Goal: Transaction & Acquisition: Purchase product/service

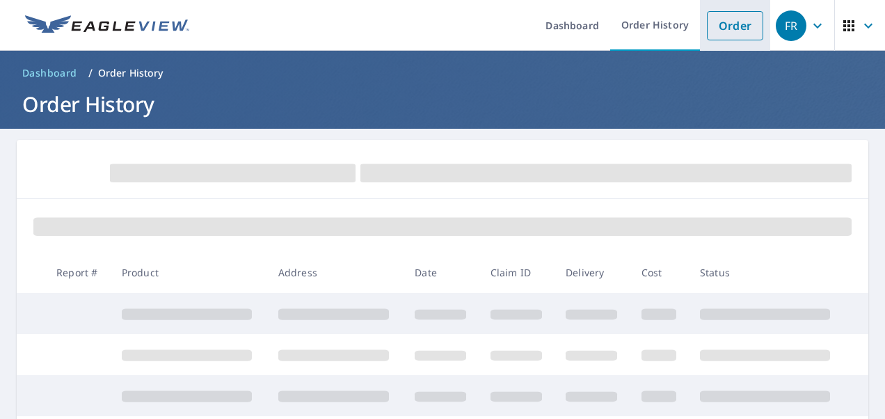
click at [743, 17] on link "Order" at bounding box center [735, 25] width 56 height 29
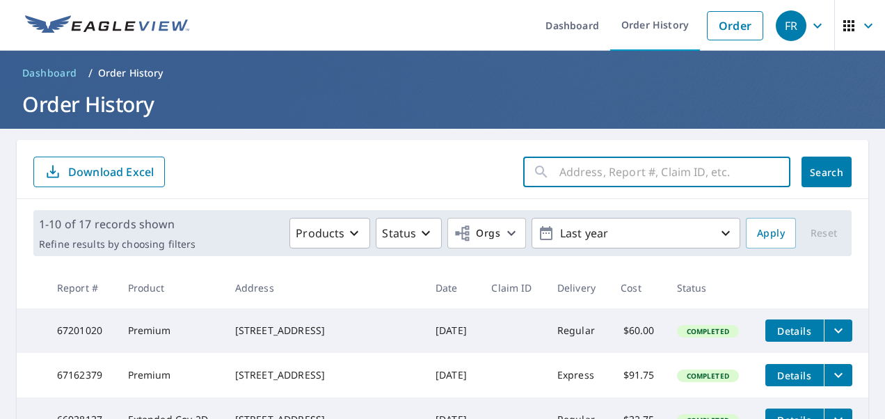
click at [623, 175] on input "text" at bounding box center [674, 171] width 231 height 39
type input "[STREET_ADDRESS][PERSON_NAME]"
click at [813, 173] on span "Search" at bounding box center [826, 172] width 28 height 13
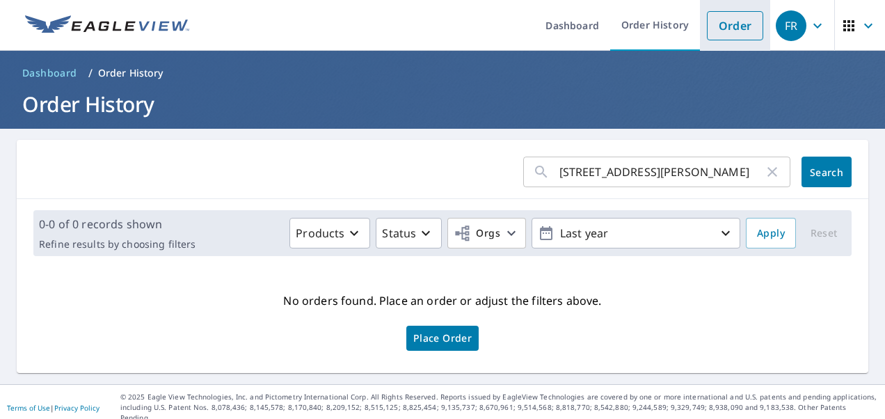
click at [733, 29] on link "Order" at bounding box center [735, 25] width 56 height 29
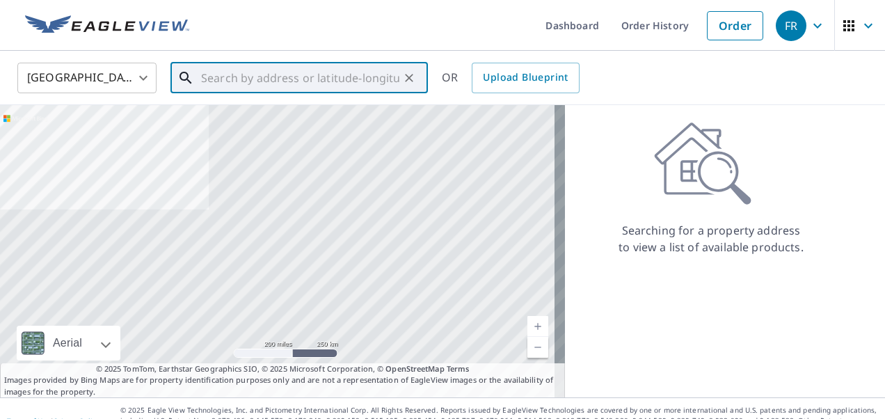
click at [234, 88] on input "text" at bounding box center [300, 77] width 198 height 39
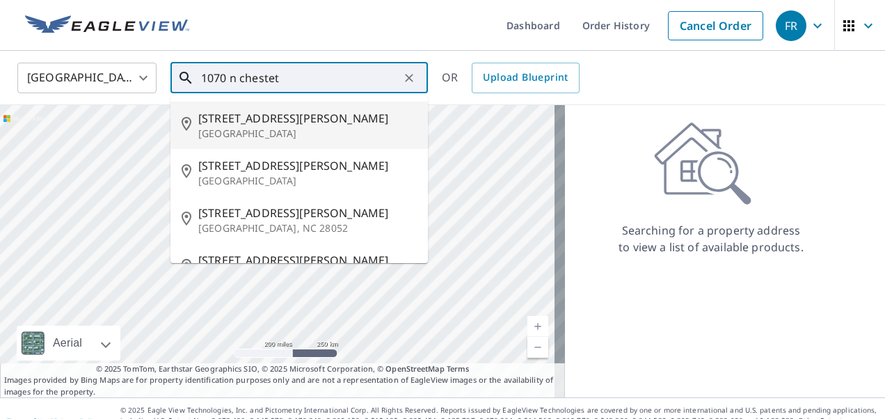
click at [246, 129] on p "[GEOGRAPHIC_DATA]" at bounding box center [307, 134] width 218 height 14
type input "[STREET_ADDRESS][PERSON_NAME]"
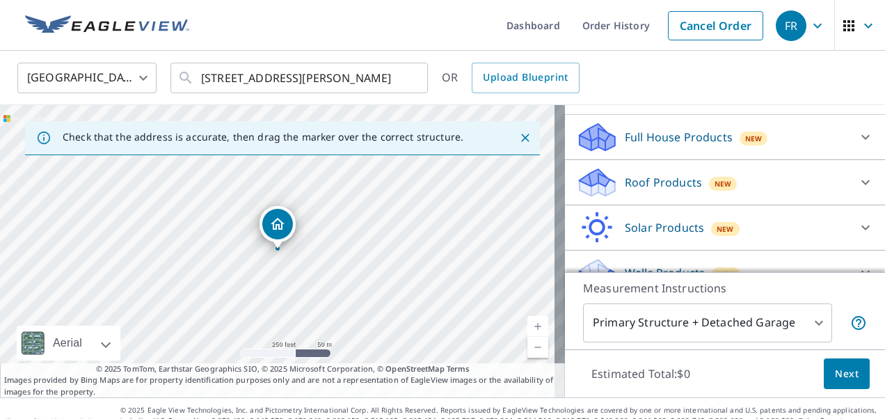
scroll to position [135, 0]
click at [662, 186] on p "Roof Products" at bounding box center [663, 181] width 77 height 17
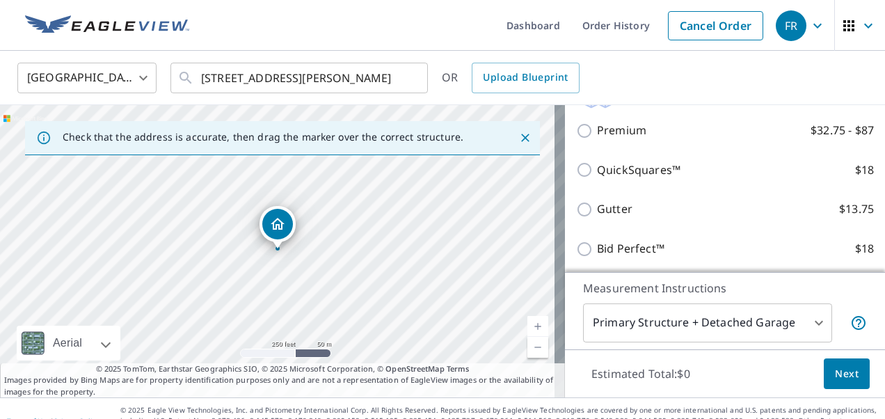
scroll to position [223, 0]
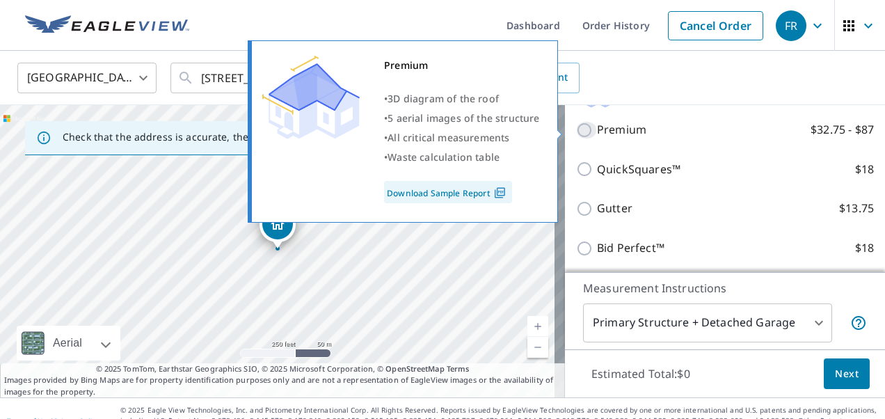
click at [577, 136] on input "Premium $32.75 - $87" at bounding box center [586, 130] width 21 height 17
checkbox input "true"
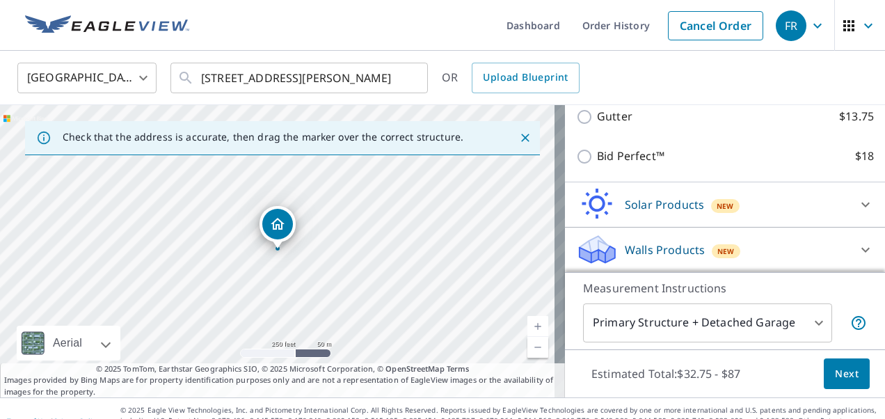
scroll to position [14, 0]
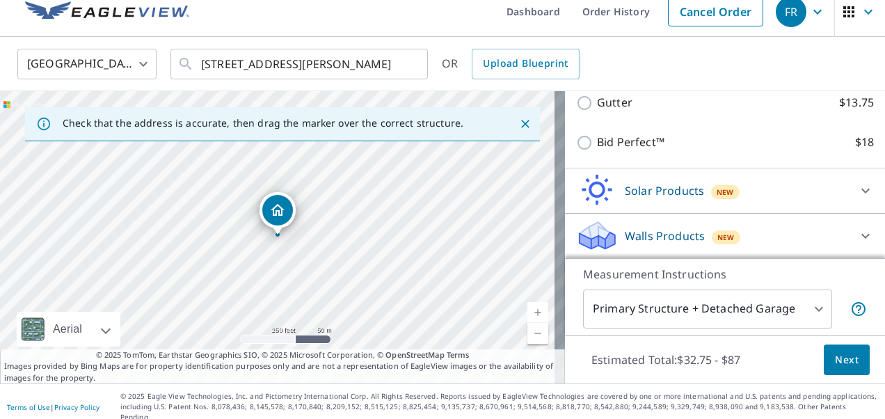
click at [791, 305] on body "FR FR Dashboard Order History Cancel Order FR [GEOGRAPHIC_DATA] [GEOGRAPHIC_DAT…" at bounding box center [442, 209] width 885 height 419
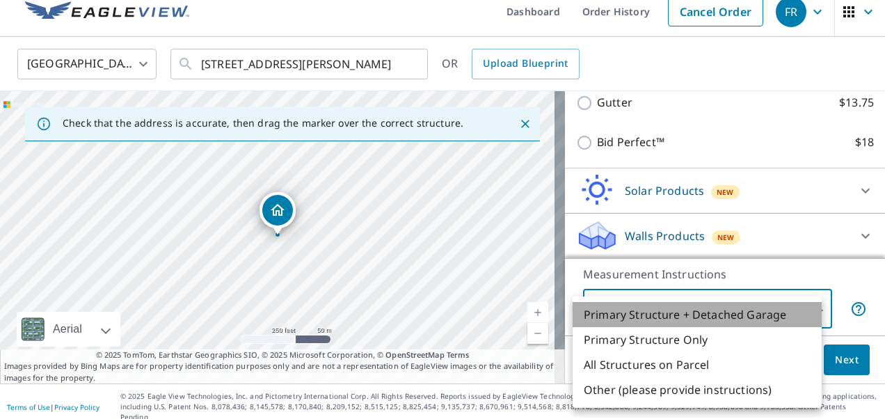
click at [712, 314] on li "Primary Structure + Detached Garage" at bounding box center [696, 314] width 249 height 25
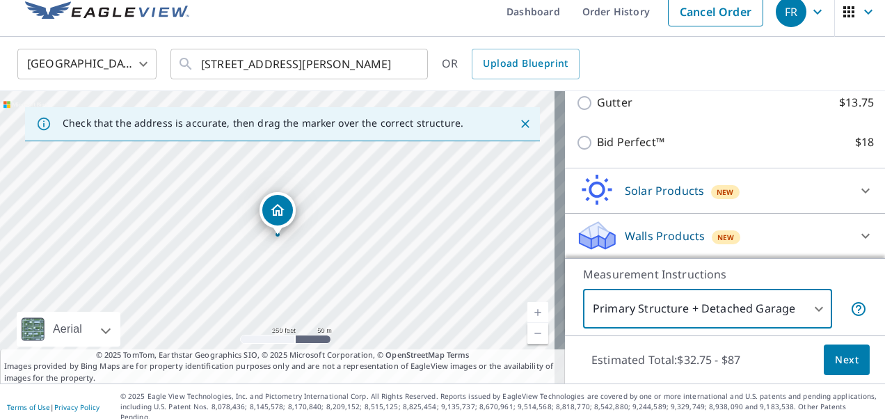
click at [835, 361] on span "Next" at bounding box center [847, 359] width 24 height 17
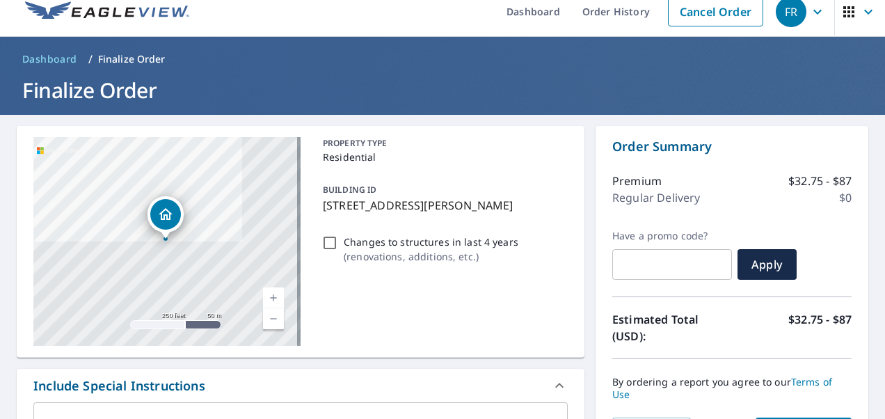
scroll to position [92, 0]
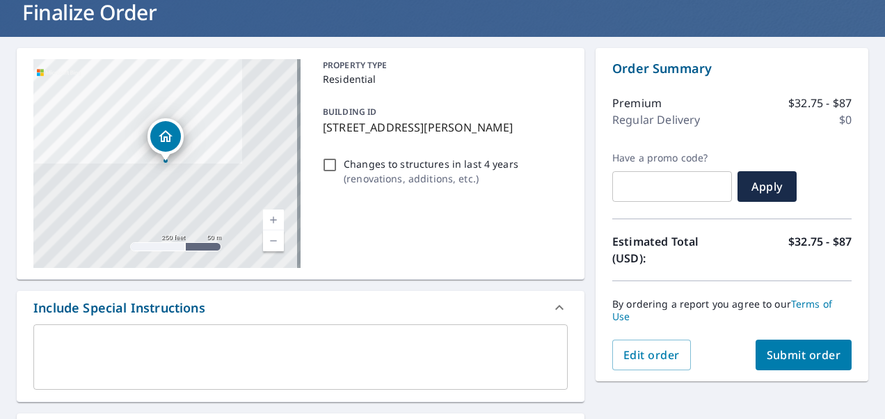
click at [801, 358] on span "Submit order" at bounding box center [804, 354] width 74 height 15
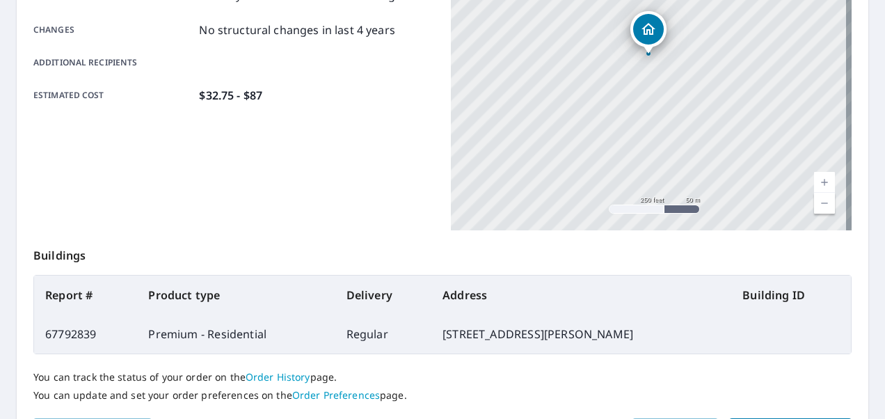
scroll to position [399, 0]
